Goal: Task Accomplishment & Management: Use online tool/utility

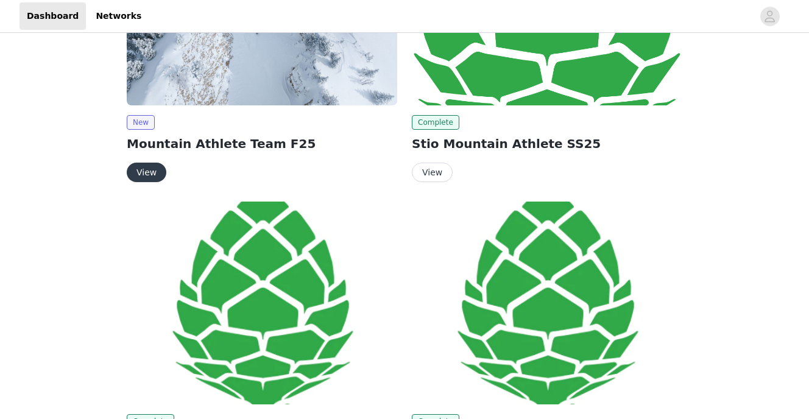
scroll to position [152, 0]
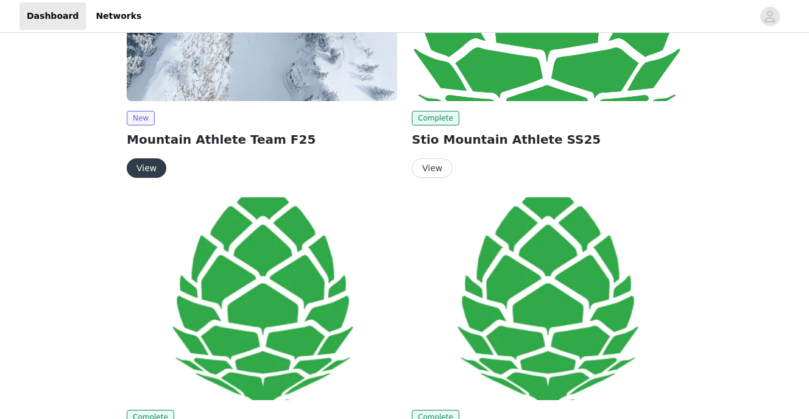
click at [275, 219] on img at bounding box center [262, 298] width 270 height 203
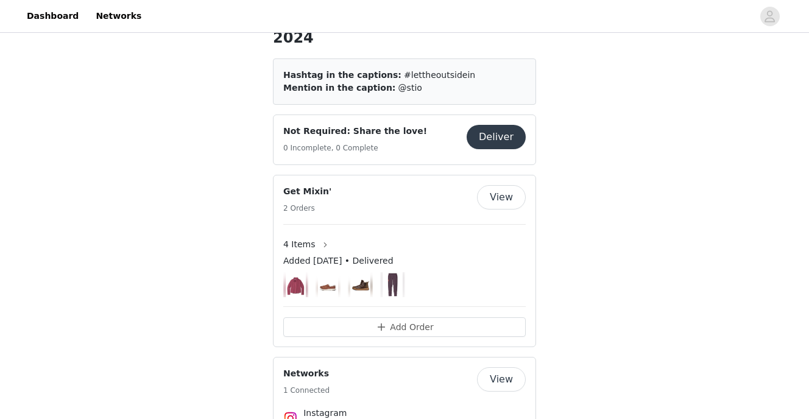
scroll to position [469, 0]
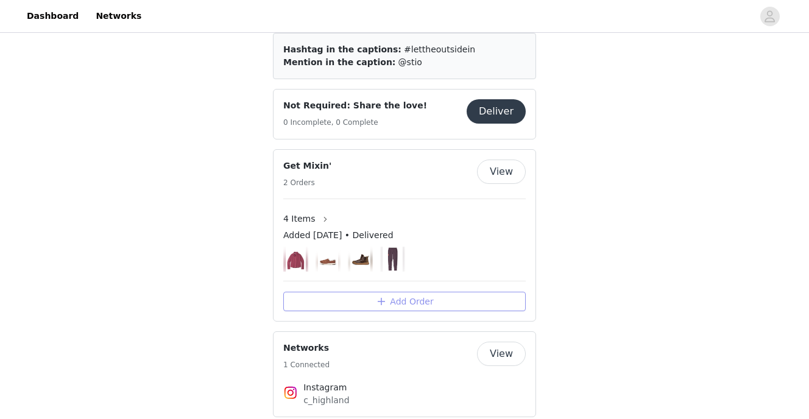
click at [423, 292] on button "Add Order" at bounding box center [404, 301] width 242 height 19
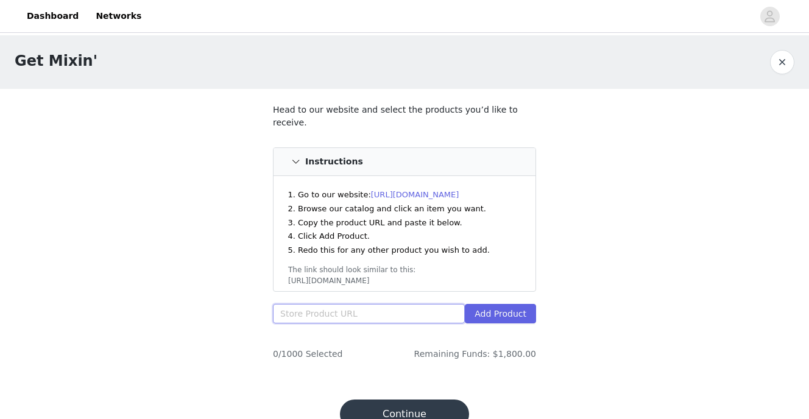
click at [388, 306] on input "text" at bounding box center [369, 313] width 192 height 19
paste input "[URL][DOMAIN_NAME]"
type input "[URL][DOMAIN_NAME]"
click at [523, 304] on button "Add Product" at bounding box center [500, 313] width 71 height 19
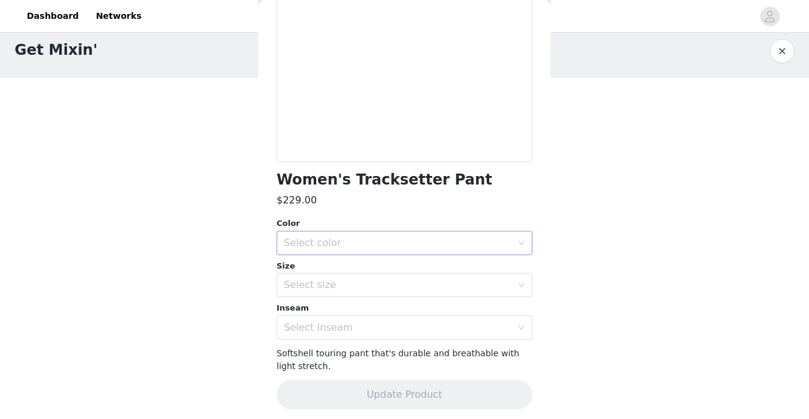
scroll to position [177, 0]
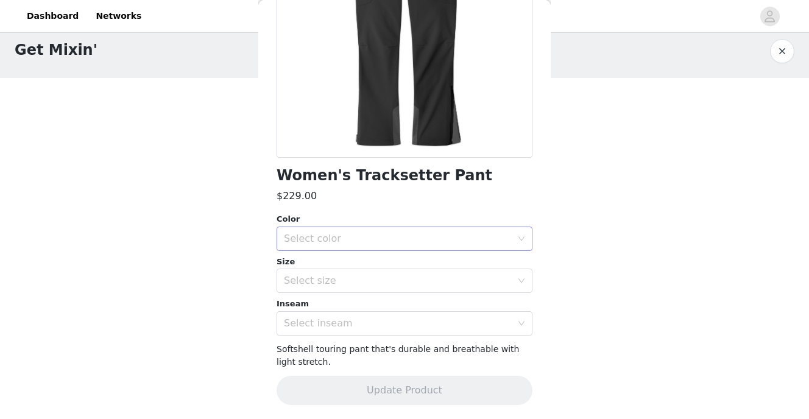
click at [456, 233] on div "Select color" at bounding box center [398, 239] width 228 height 12
click at [429, 270] on li "Abyss" at bounding box center [405, 265] width 256 height 19
click at [389, 277] on div "Select size" at bounding box center [398, 281] width 228 height 12
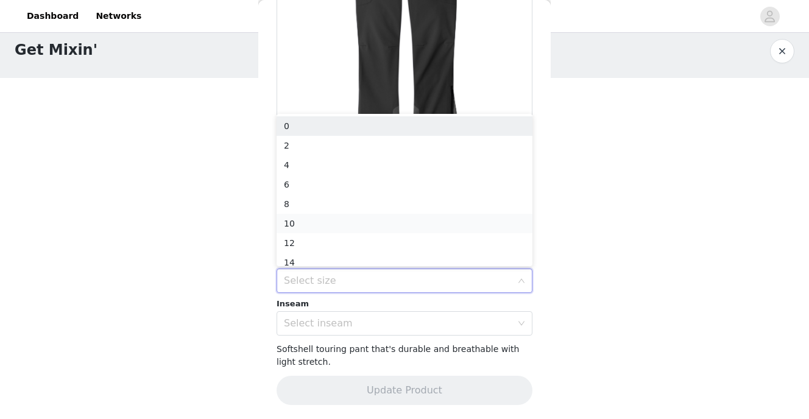
scroll to position [6, 0]
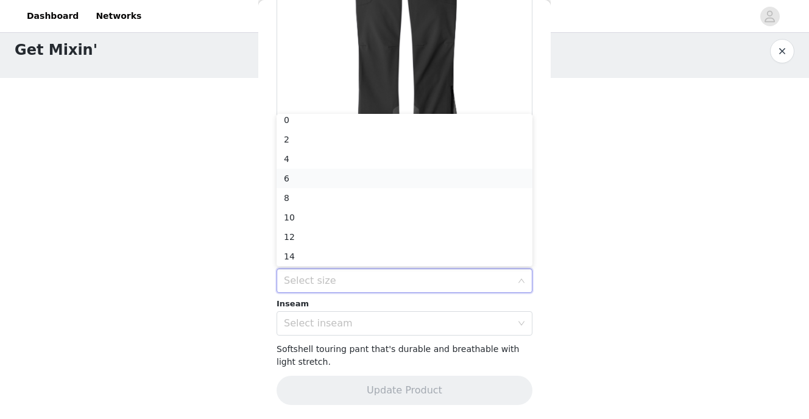
click at [378, 179] on li "6" at bounding box center [405, 178] width 256 height 19
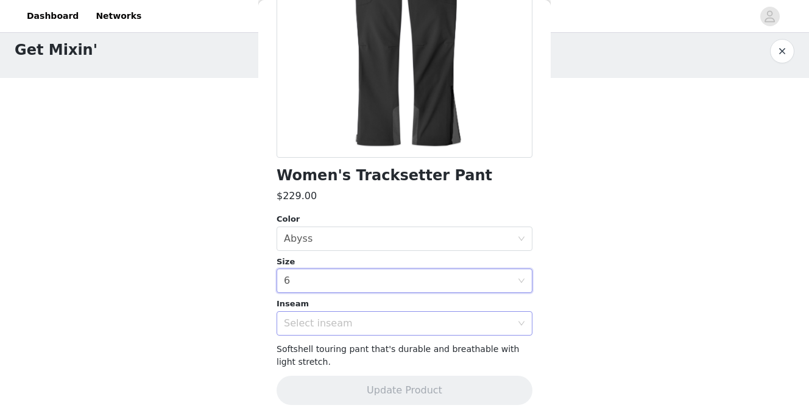
click at [379, 322] on div "Select inseam" at bounding box center [398, 323] width 228 height 12
click at [373, 353] on li "Regular" at bounding box center [405, 349] width 256 height 19
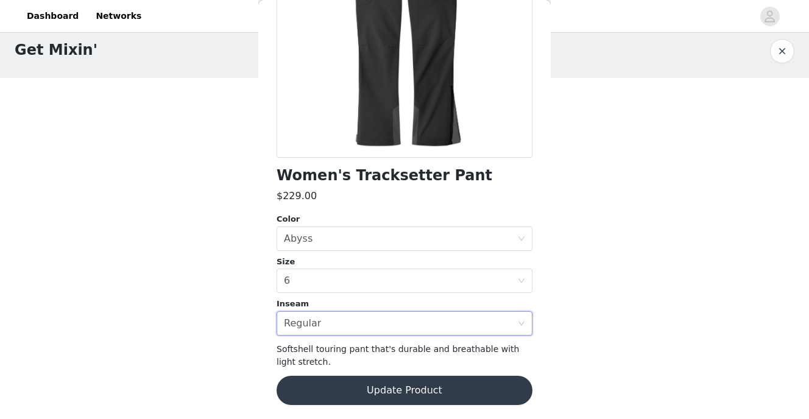
click at [373, 385] on button "Update Product" at bounding box center [405, 390] width 256 height 29
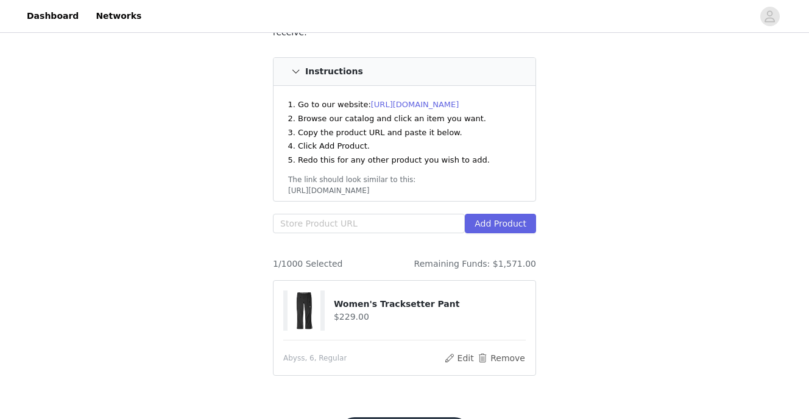
scroll to position [116, 0]
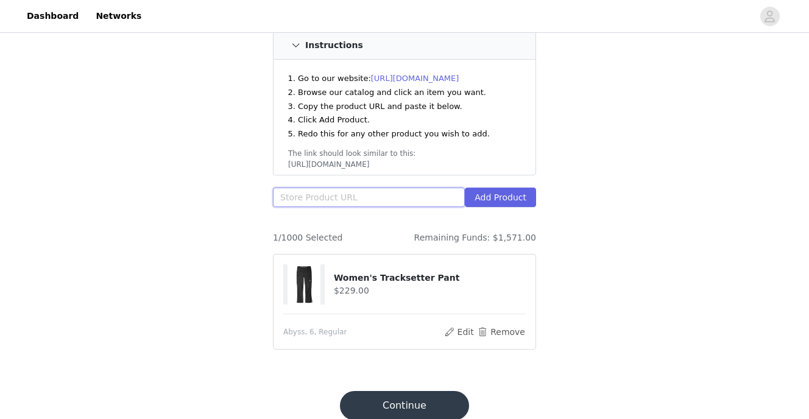
click at [331, 188] on input "text" at bounding box center [369, 197] width 192 height 19
paste input "[URL][DOMAIN_NAME]"
type input "[URL][DOMAIN_NAME]"
click at [506, 188] on button "Add Product" at bounding box center [500, 197] width 71 height 19
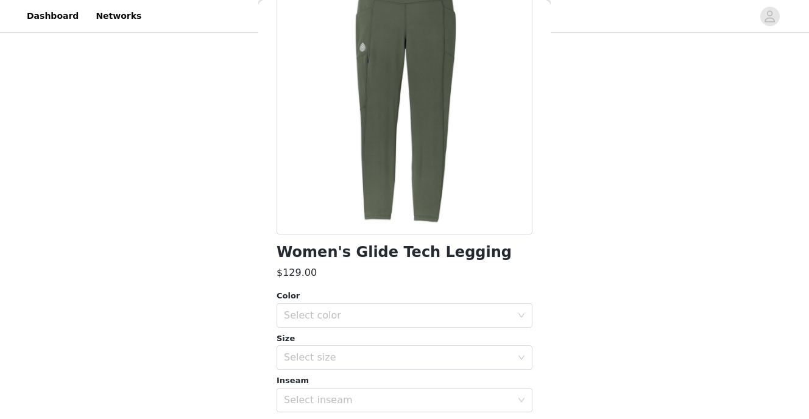
scroll to position [177, 0]
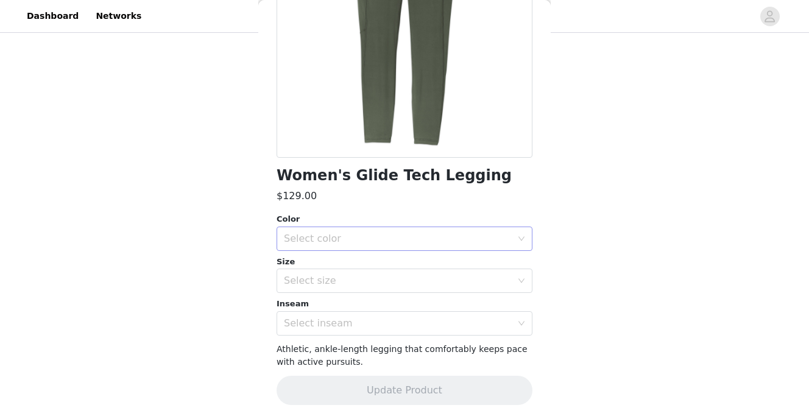
click at [356, 236] on div "Select color" at bounding box center [398, 239] width 228 height 12
click at [350, 267] on li "Deep Shade" at bounding box center [405, 265] width 256 height 19
click at [390, 232] on div "Select color Deep Shade" at bounding box center [400, 238] width 233 height 23
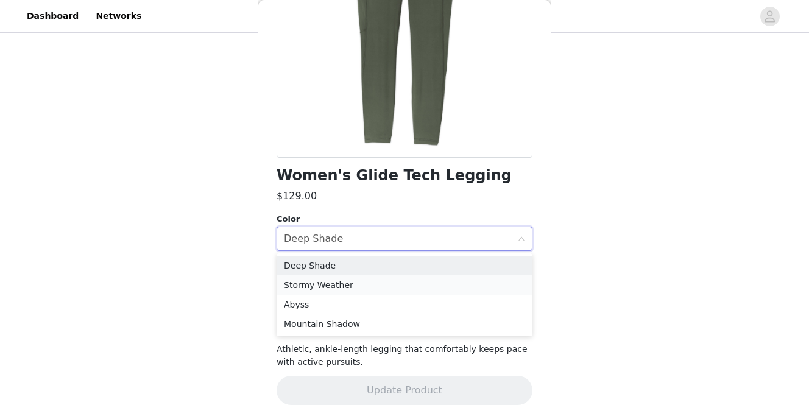
click at [368, 287] on li "Stormy Weather" at bounding box center [405, 284] width 256 height 19
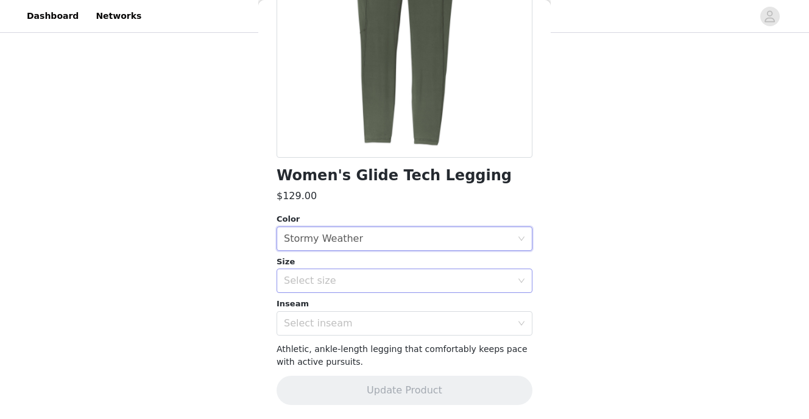
click at [340, 273] on div "Select size" at bounding box center [400, 280] width 233 height 23
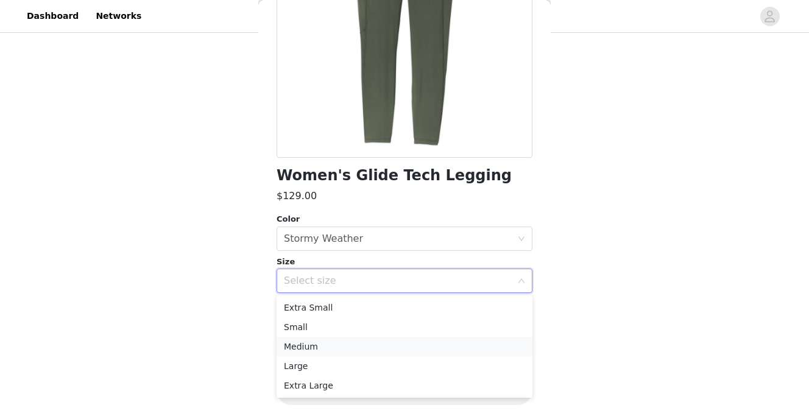
click at [336, 344] on li "Medium" at bounding box center [405, 346] width 256 height 19
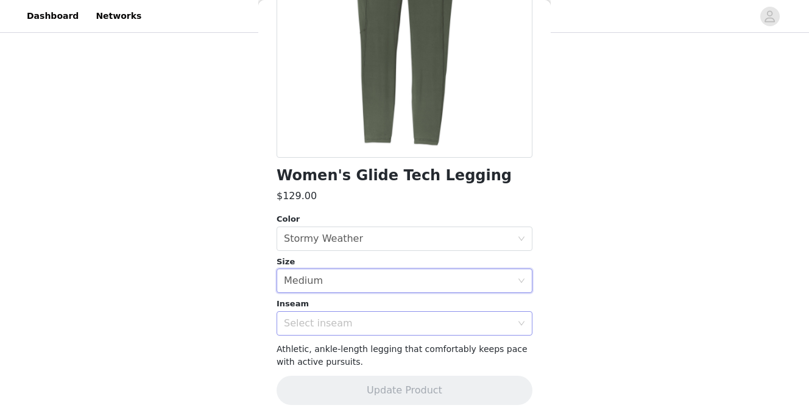
click at [347, 324] on div "Select inseam" at bounding box center [398, 323] width 228 height 12
click at [347, 347] on li "Regular" at bounding box center [405, 349] width 256 height 19
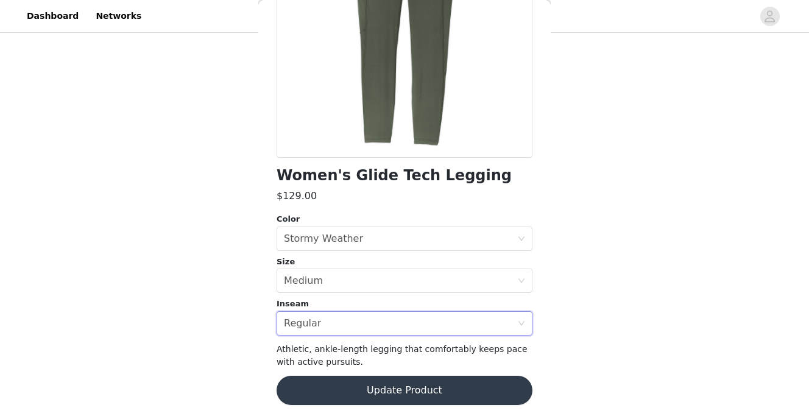
click at [397, 398] on button "Update Product" at bounding box center [405, 390] width 256 height 29
